Goal: Find specific fact: Find specific fact

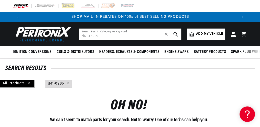
click at [95, 36] on input "d41-098b" at bounding box center [130, 33] width 102 height 11
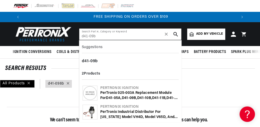
scroll to position [0, 427]
click at [94, 59] on b "09b" at bounding box center [94, 61] width 8 height 4
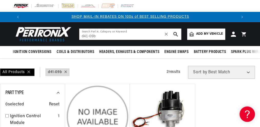
click at [97, 35] on input "d41-09b" at bounding box center [130, 33] width 102 height 11
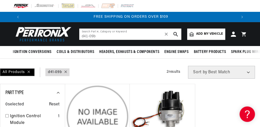
scroll to position [0, 427]
type input "d"
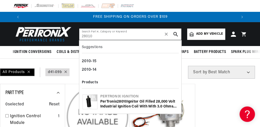
type input "28010"
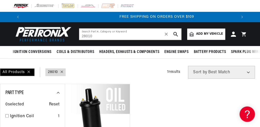
scroll to position [0, 198]
